Goal: Information Seeking & Learning: Find specific fact

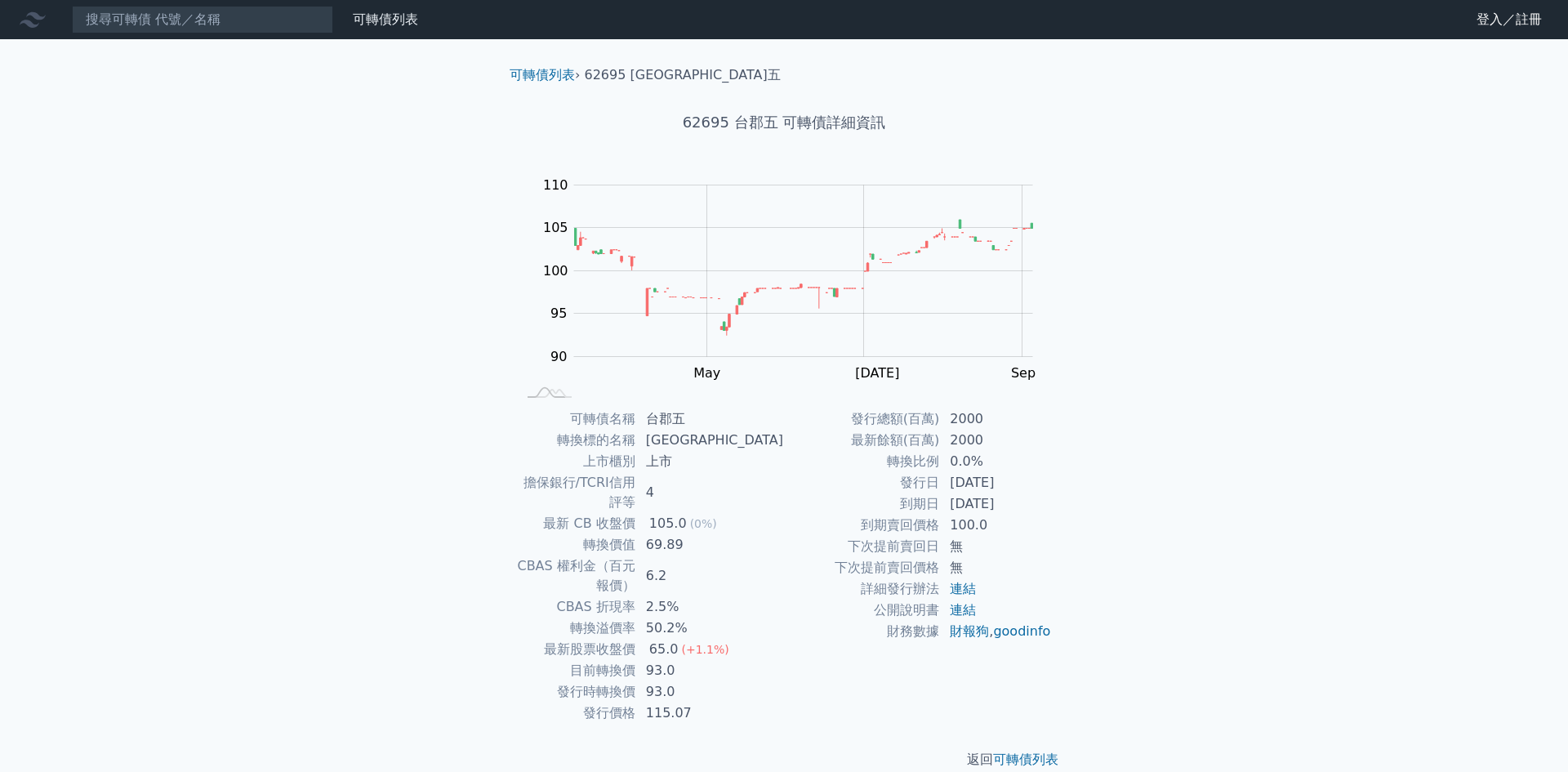
drag, startPoint x: 1028, startPoint y: 508, endPoint x: 946, endPoint y: 508, distance: 82.0
click at [946, 508] on td "[DATE]" at bounding box center [996, 503] width 112 height 21
drag, startPoint x: 711, startPoint y: 634, endPoint x: 680, endPoint y: 639, distance: 31.4
click at [680, 660] on td "93.0" at bounding box center [710, 670] width 148 height 21
